Goal: Task Accomplishment & Management: Manage account settings

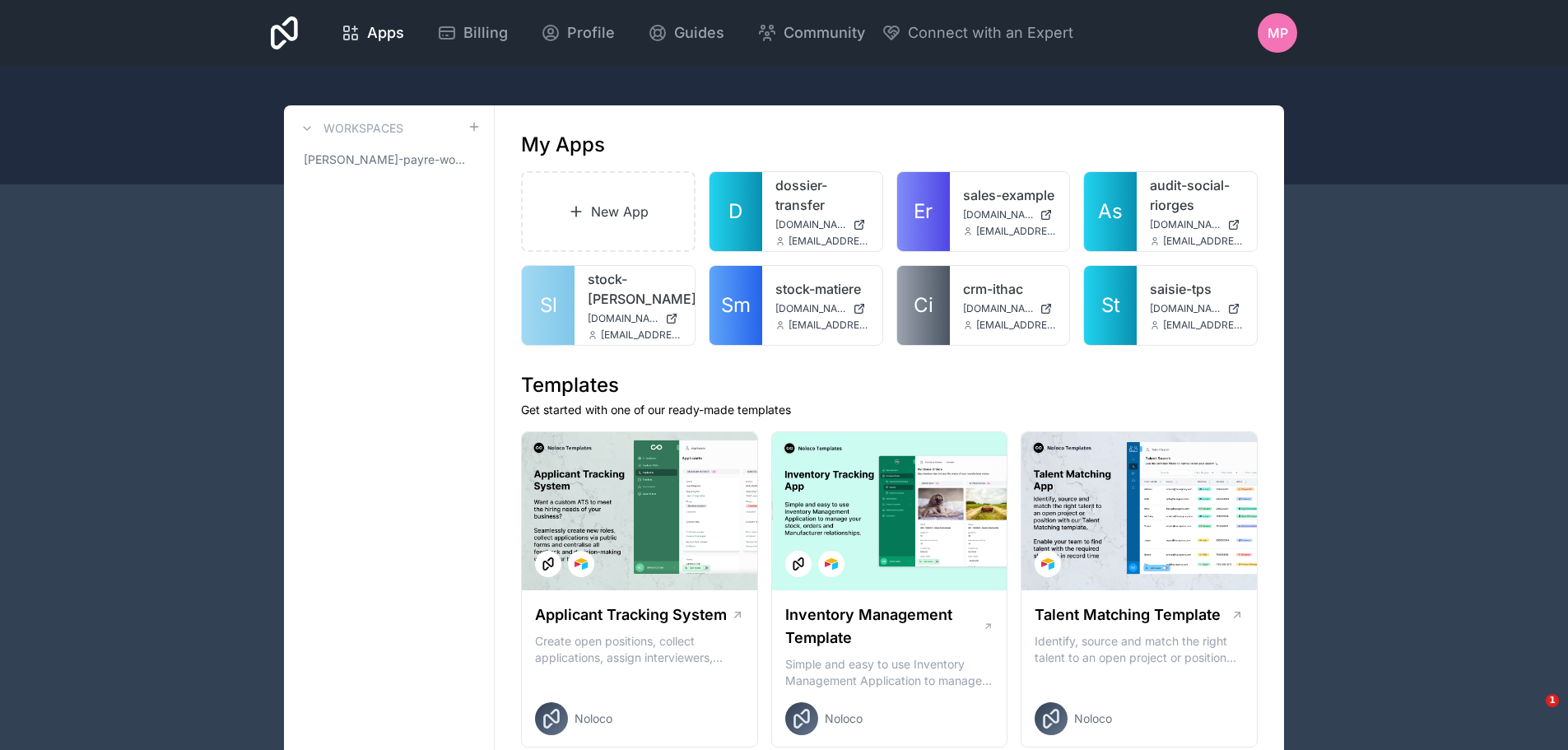
click at [1274, 31] on span "MP" at bounding box center [1278, 32] width 20 height 19
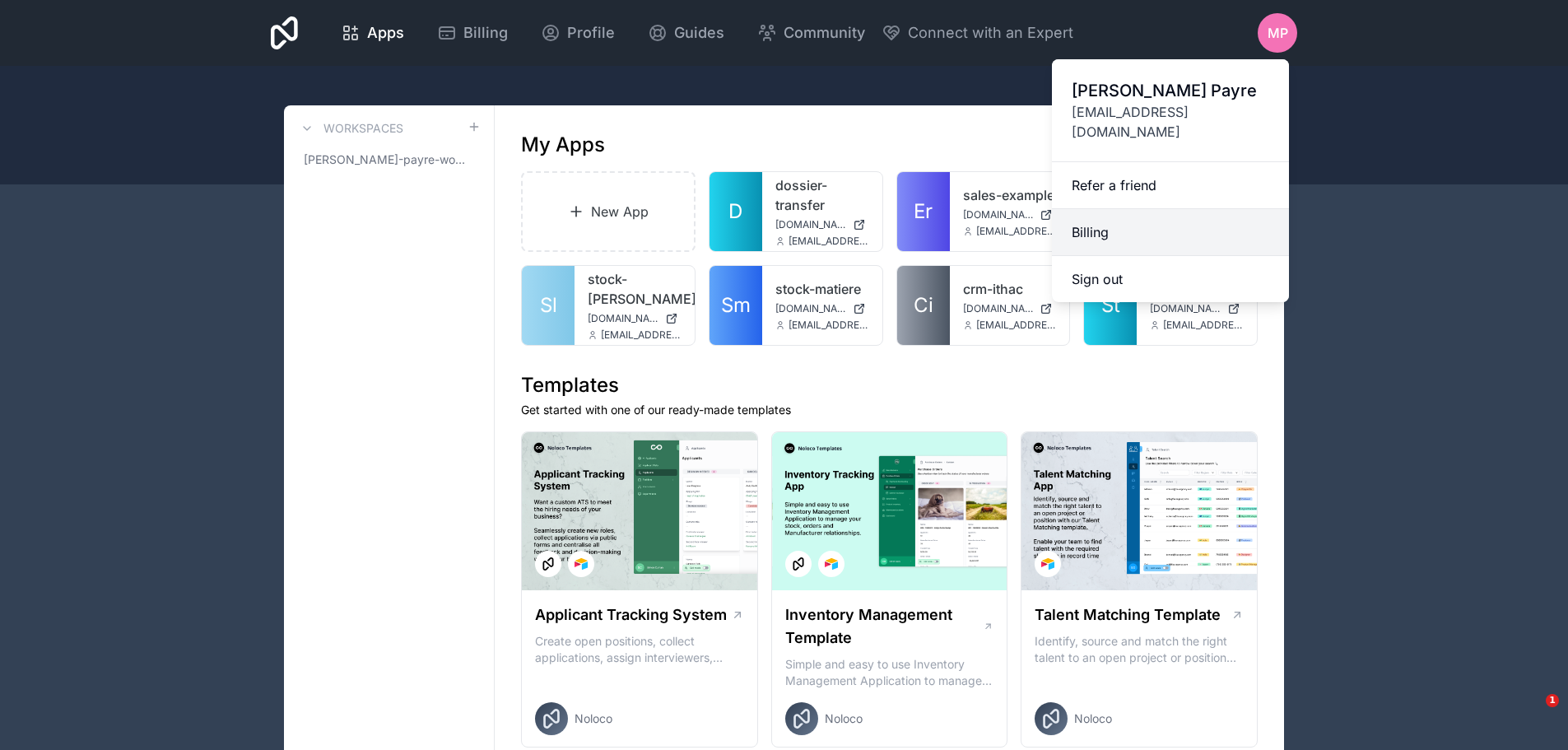
click at [1099, 214] on link "Billing" at bounding box center [1171, 232] width 238 height 47
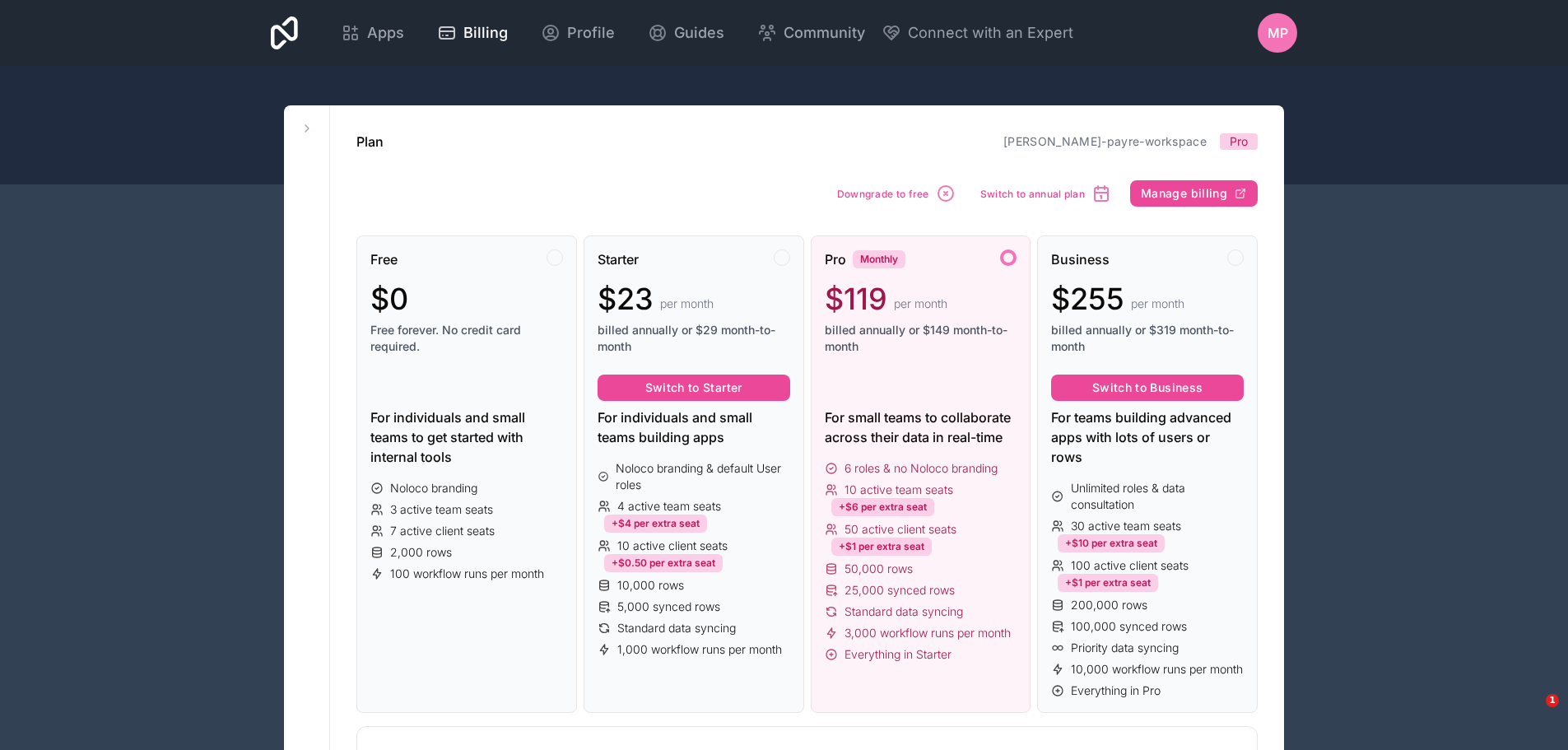
click at [1274, 34] on span "MP" at bounding box center [1278, 32] width 20 height 19
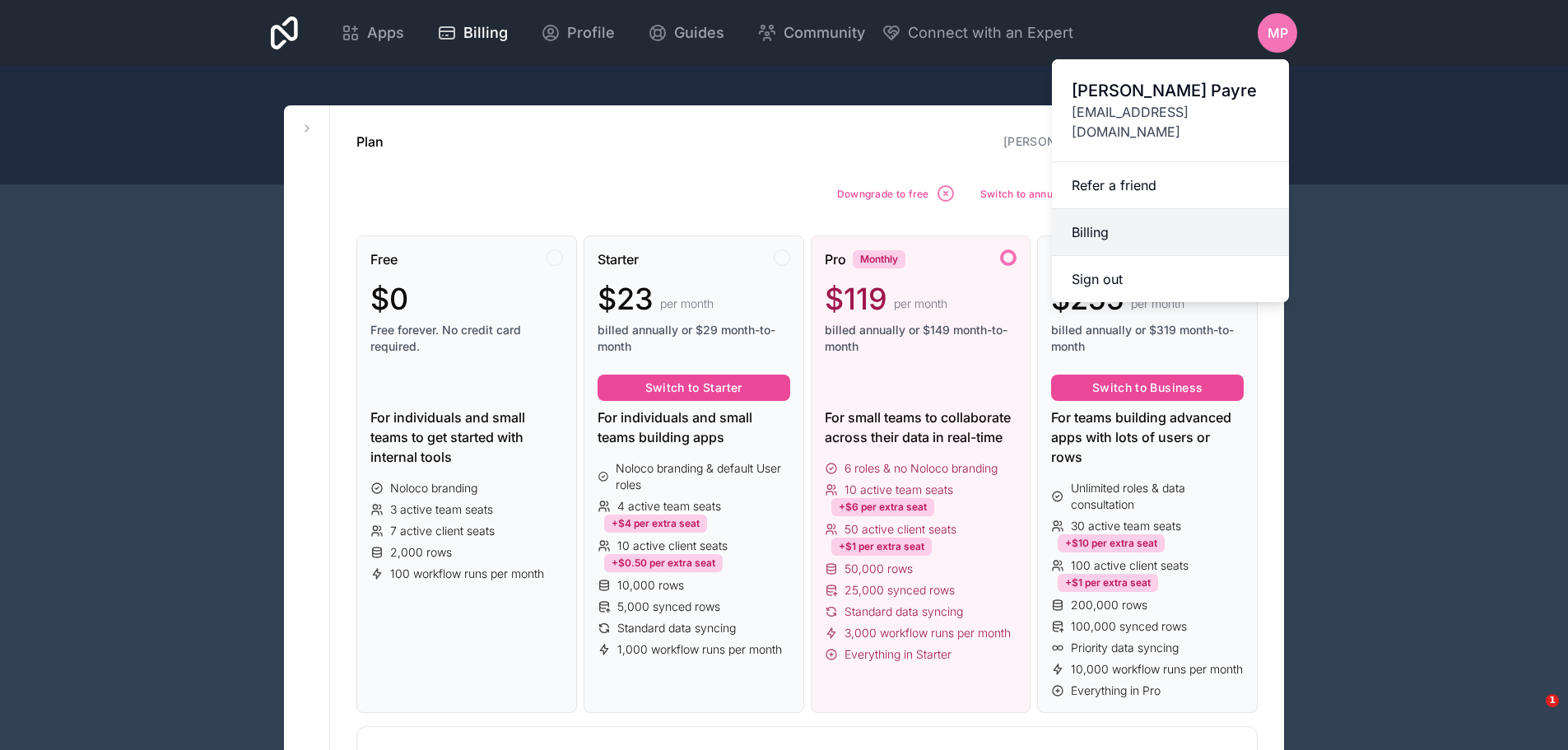
click at [1099, 214] on link "Billing" at bounding box center [1171, 232] width 238 height 47
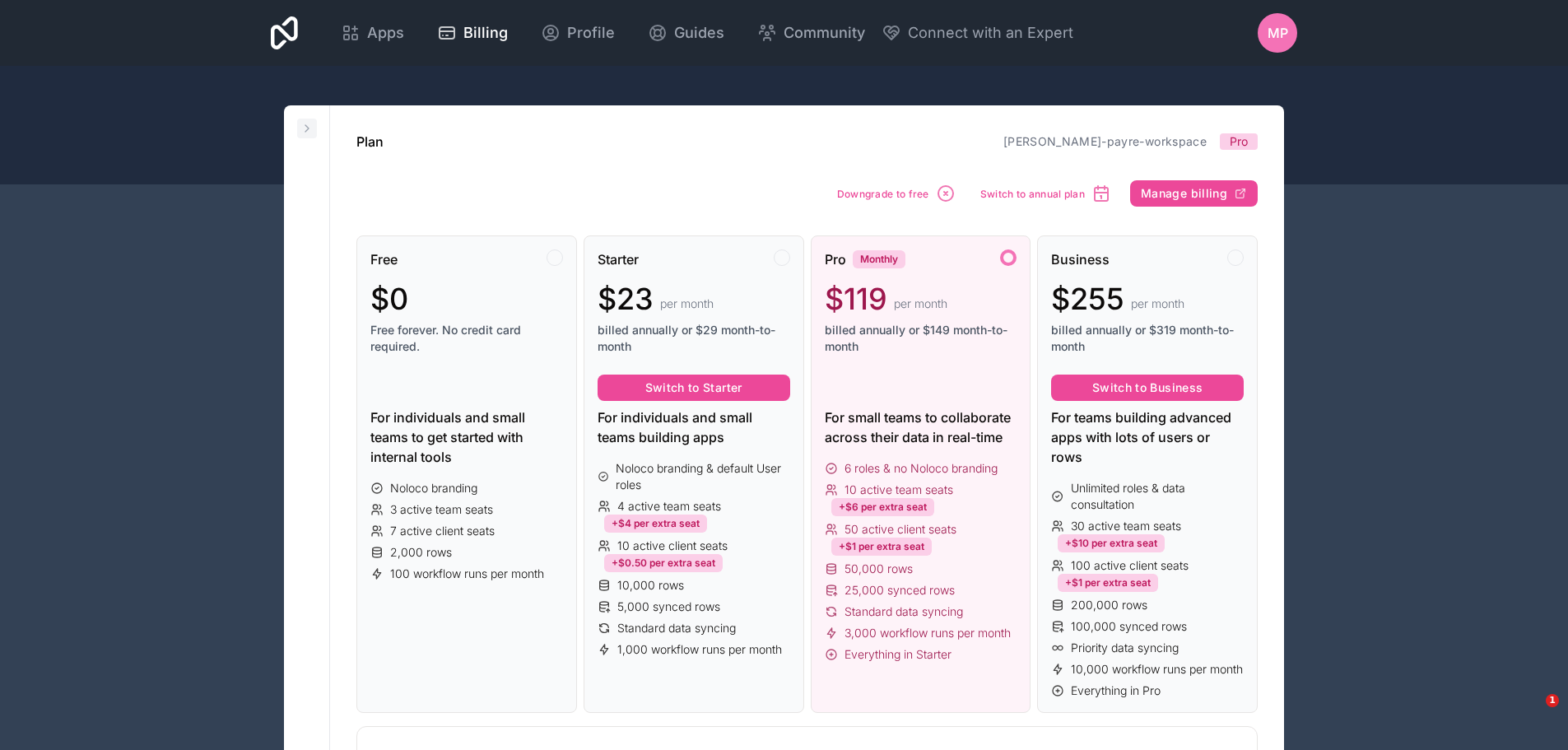
click at [303, 127] on icon at bounding box center [307, 128] width 13 height 13
